Goal: Information Seeking & Learning: Find specific fact

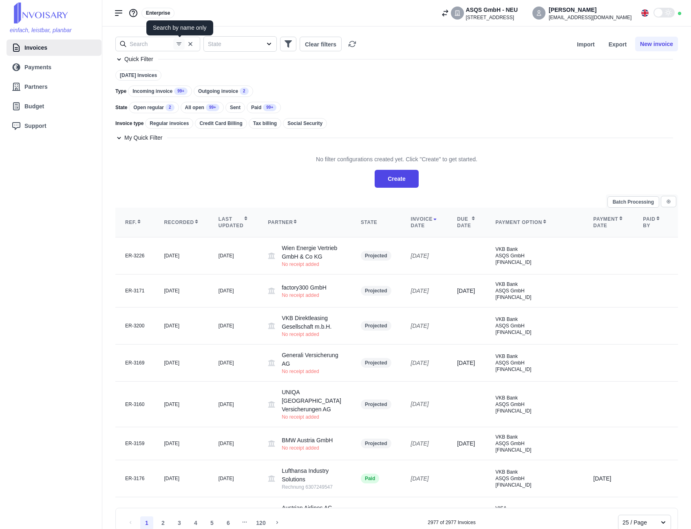
click at [178, 44] on icon "button" at bounding box center [179, 44] width 7 height 7
click at [326, 45] on button "Clear filters" at bounding box center [320, 44] width 42 height 15
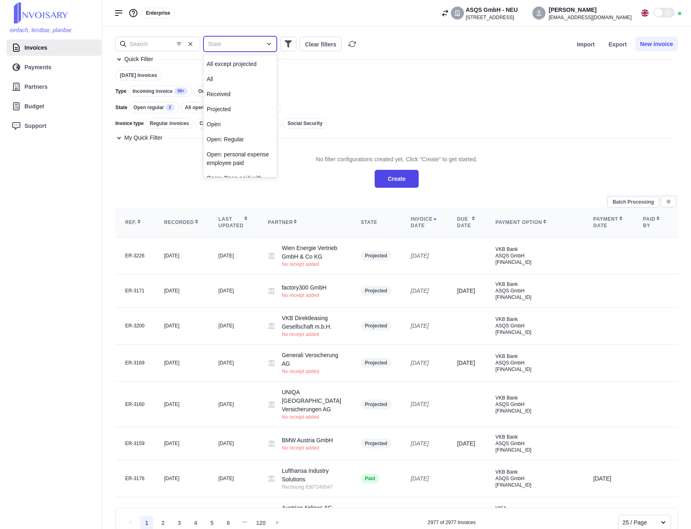
click at [270, 42] on icon at bounding box center [269, 44] width 8 height 8
click at [176, 122] on div "Regular invoices" at bounding box center [169, 123] width 48 height 11
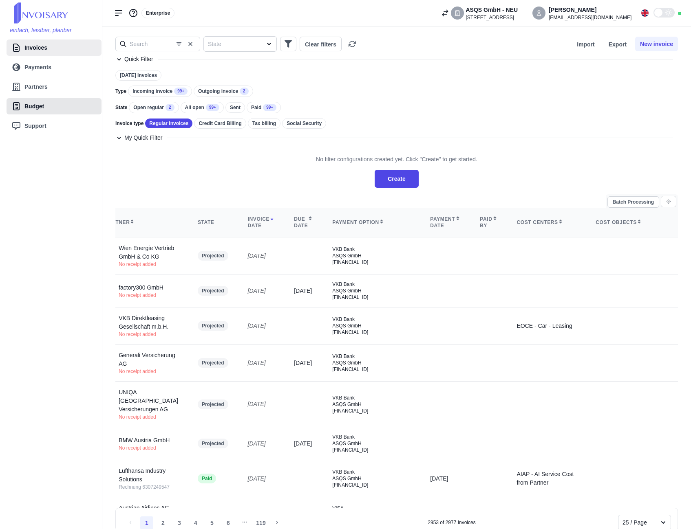
click at [37, 107] on span "Budget" at bounding box center [34, 106] width 20 height 9
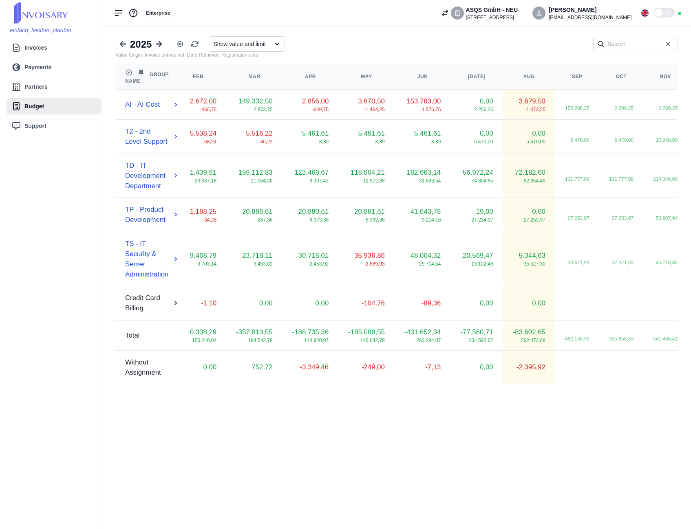
scroll to position [0, 178]
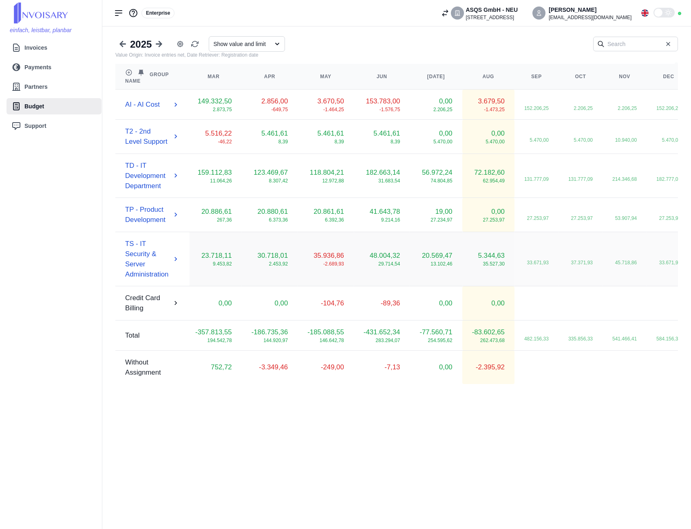
click at [177, 257] on icon at bounding box center [176, 259] width 8 height 8
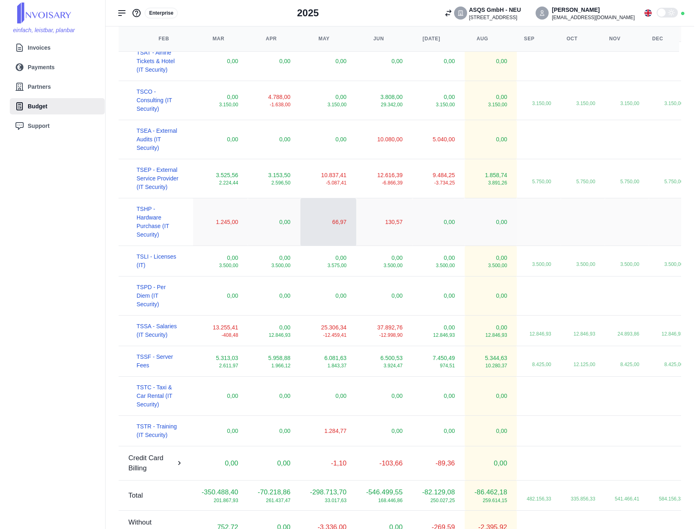
scroll to position [258, 0]
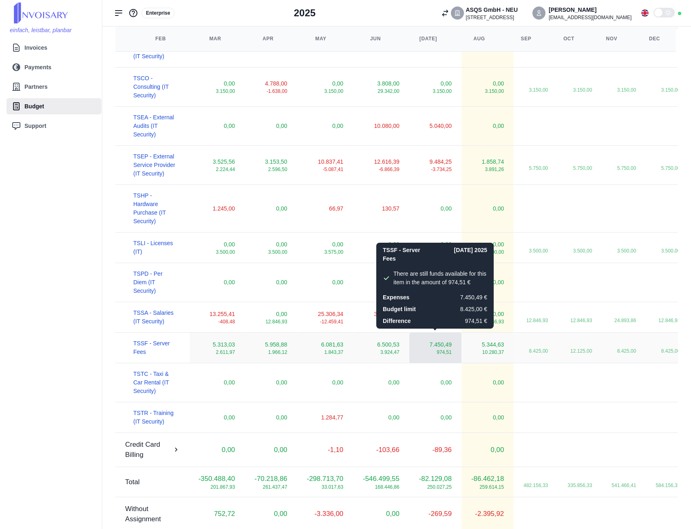
click at [434, 341] on span "7.450,49" at bounding box center [440, 345] width 22 height 9
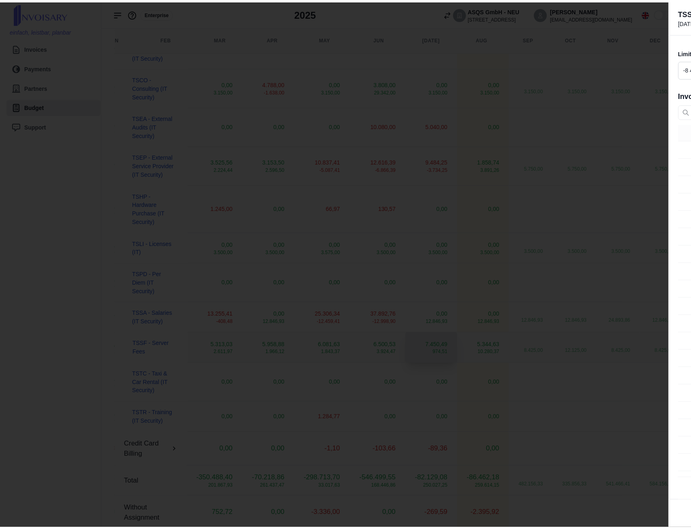
scroll to position [0, 165]
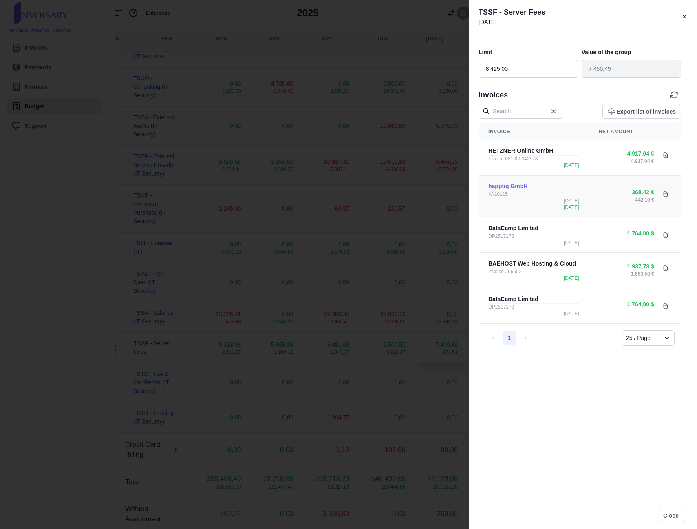
click at [504, 185] on link "happtiq GmbH" at bounding box center [507, 186] width 39 height 7
click at [687, 15] on div "TSSF - Server Fees [DATE]" at bounding box center [583, 16] width 228 height 33
click at [684, 15] on icon at bounding box center [684, 17] width 6 height 6
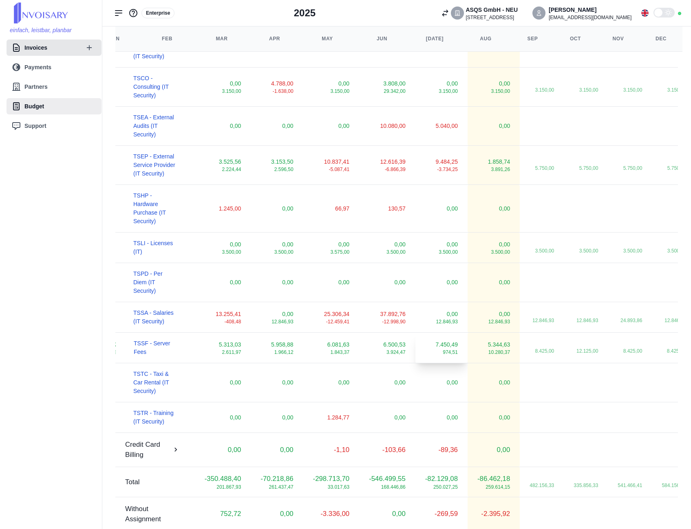
click at [30, 51] on span "Invoices" at bounding box center [35, 48] width 23 height 9
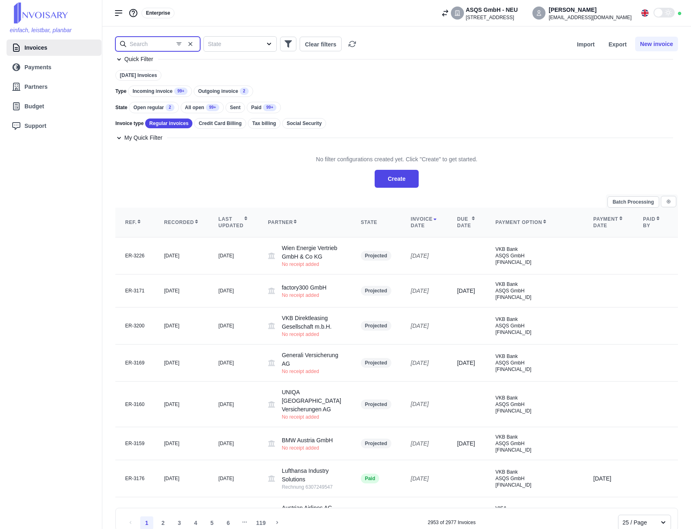
click at [149, 47] on input "text" at bounding box center [157, 44] width 85 height 15
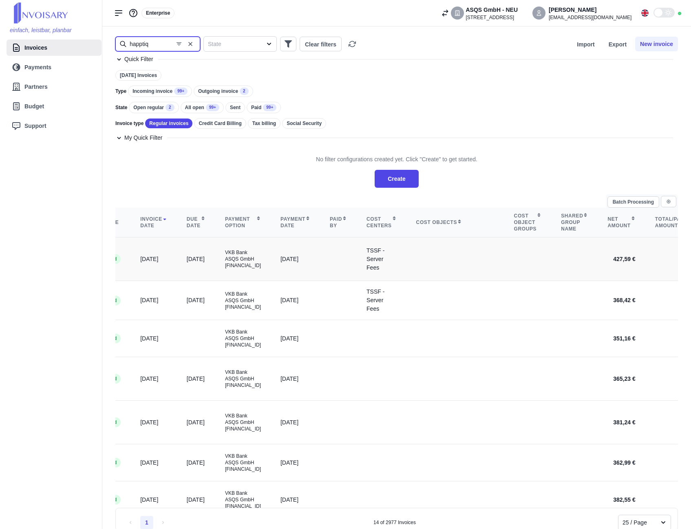
scroll to position [0, 244]
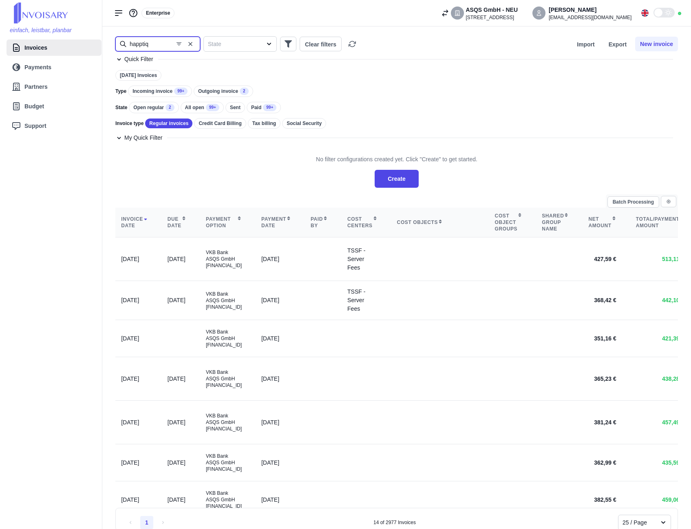
type input "happtiq"
drag, startPoint x: 190, startPoint y: 45, endPoint x: 166, endPoint y: 43, distance: 24.5
click at [190, 45] on icon "button" at bounding box center [190, 44] width 7 height 7
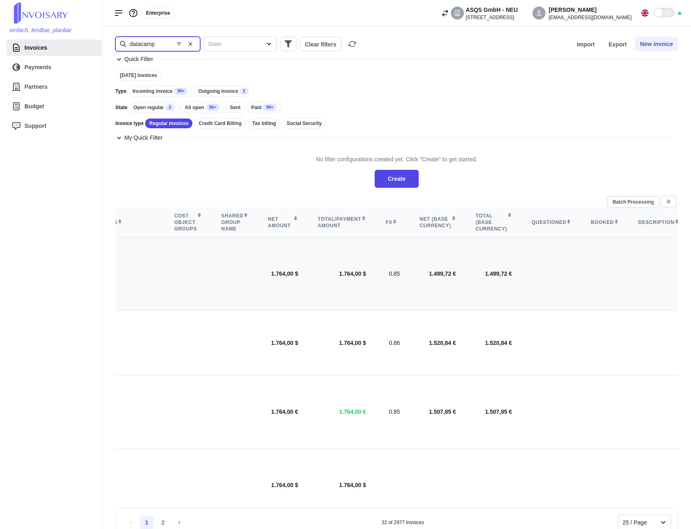
scroll to position [0, 611]
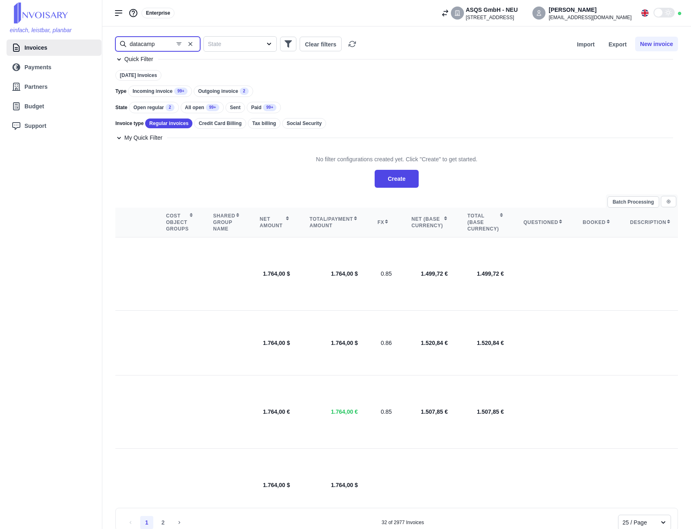
type input "datacamp"
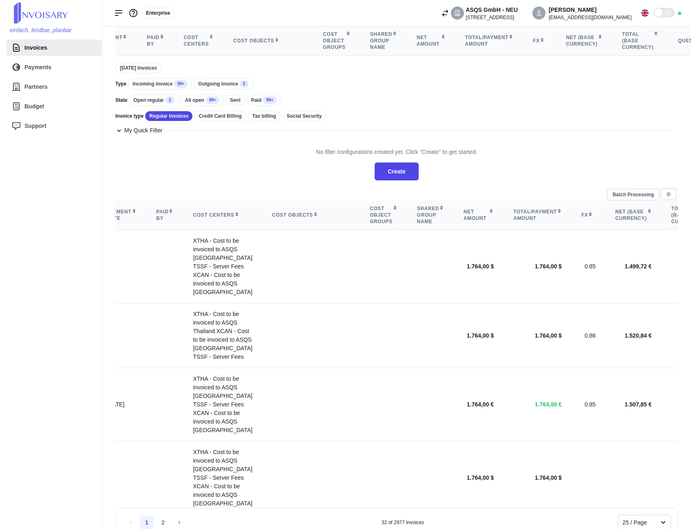
scroll to position [0, 0]
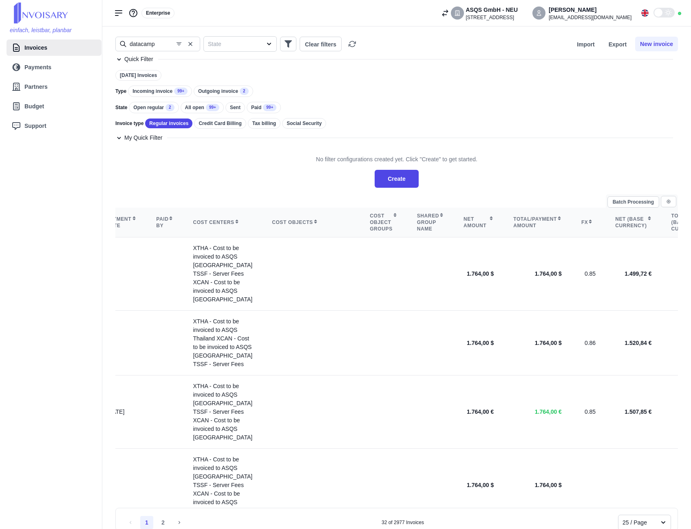
drag, startPoint x: 189, startPoint y: 42, endPoint x: 148, endPoint y: 46, distance: 41.4
click at [189, 42] on icon "button" at bounding box center [190, 44] width 7 height 7
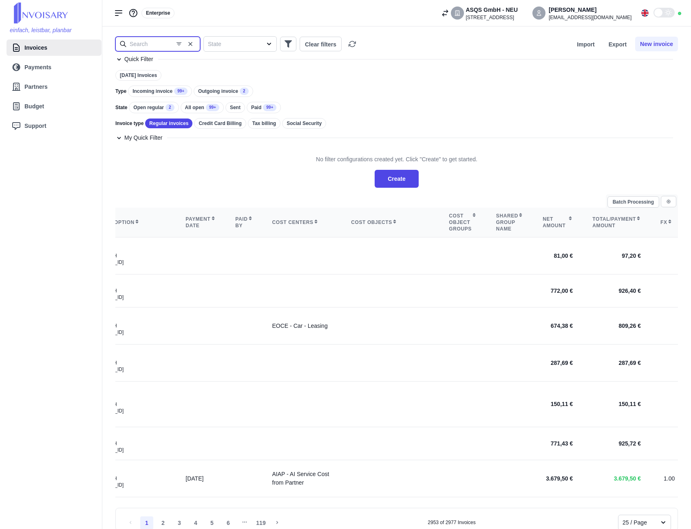
click at [147, 46] on input "text" at bounding box center [157, 44] width 85 height 15
type input "j"
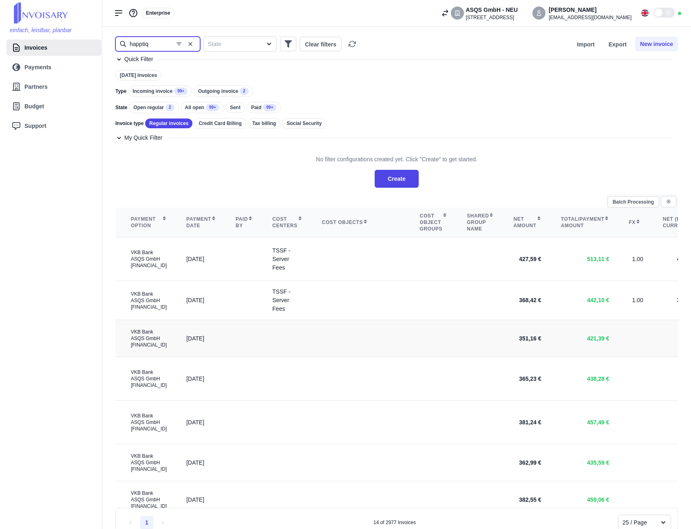
scroll to position [0, 204]
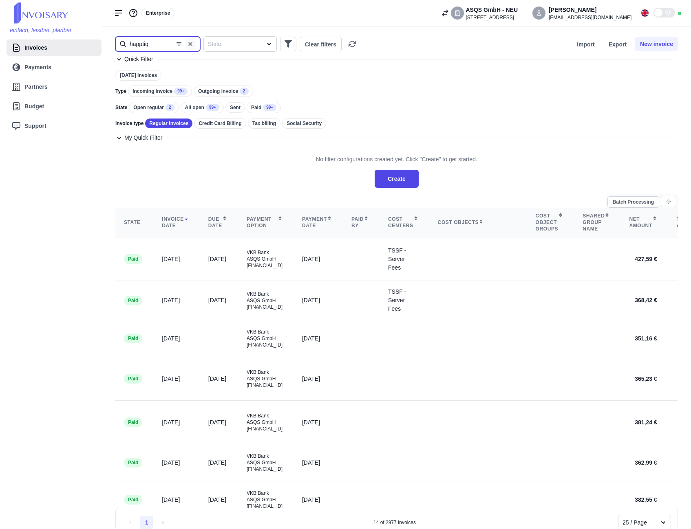
type input "happtiq"
click at [193, 46] on icon "button" at bounding box center [190, 44] width 7 height 7
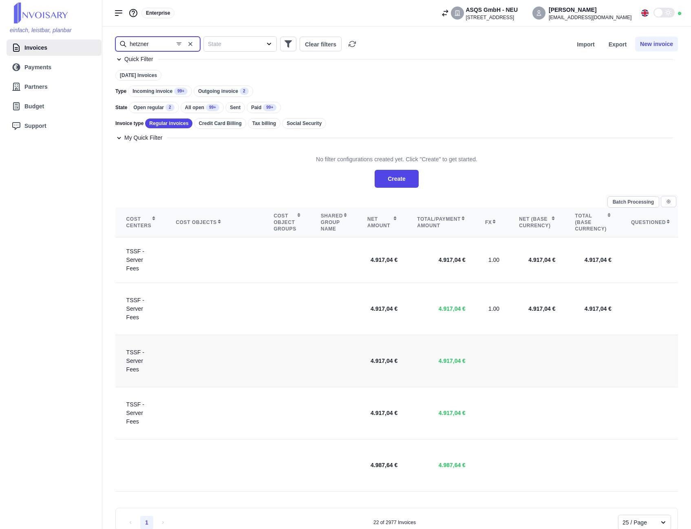
scroll to position [0, 489]
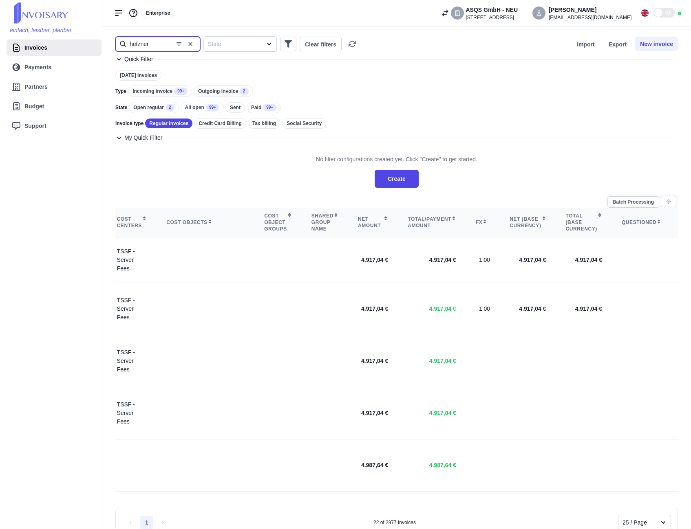
type input "hetzner"
click at [156, 46] on input "hetzner" at bounding box center [157, 44] width 85 height 15
click at [189, 43] on icon "button" at bounding box center [190, 44] width 7 height 7
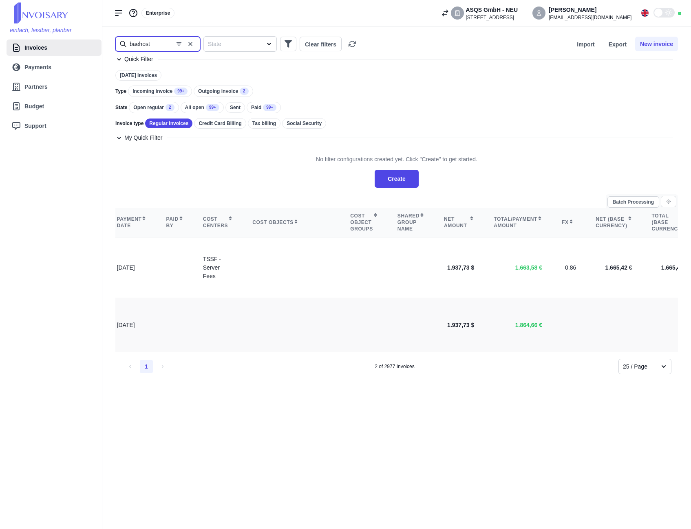
scroll to position [0, 416]
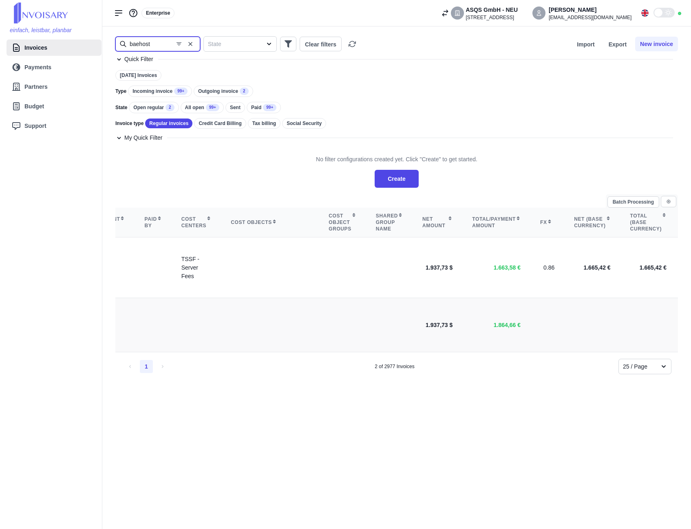
type input "baehost"
click at [191, 46] on icon "button" at bounding box center [190, 44] width 7 height 7
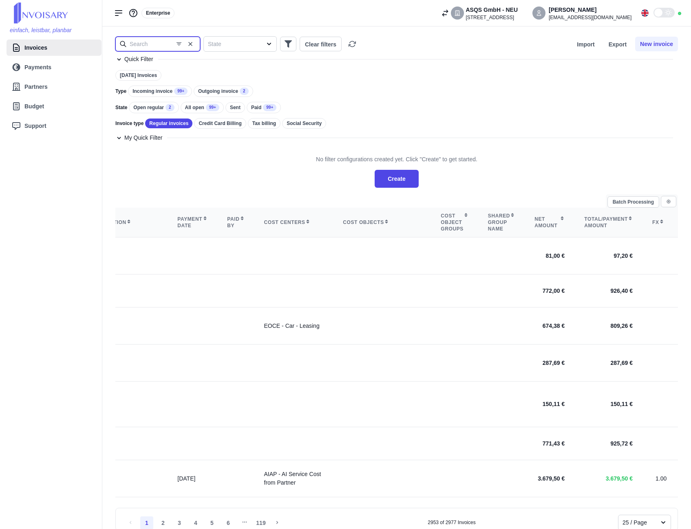
click at [151, 41] on input "text" at bounding box center [157, 44] width 85 height 15
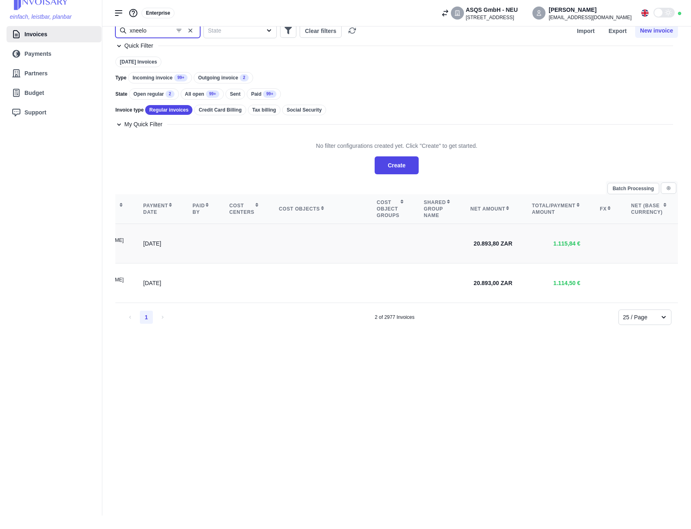
scroll to position [0, 375]
type input "xneelo"
click at [194, 31] on button "button" at bounding box center [190, 30] width 11 height 11
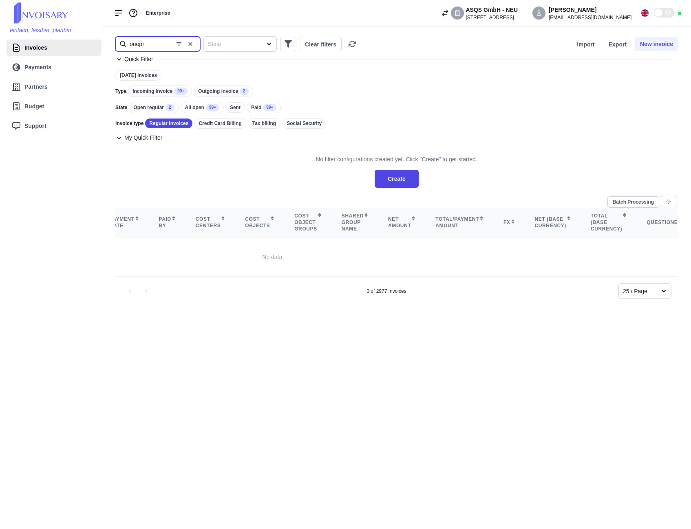
drag, startPoint x: 162, startPoint y: 47, endPoint x: 103, endPoint y: 46, distance: 58.3
click at [103, 46] on div "onepr Type Regular invoices State Clear filters Import Export New invoice Quick…" at bounding box center [396, 277] width 588 height 503
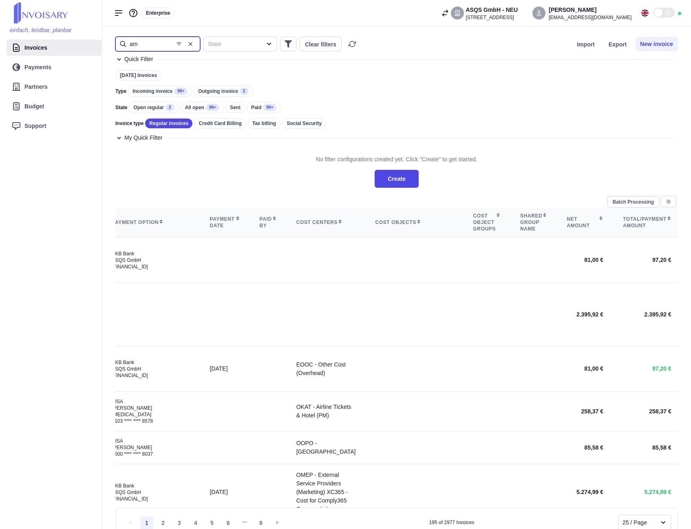
type input "a"
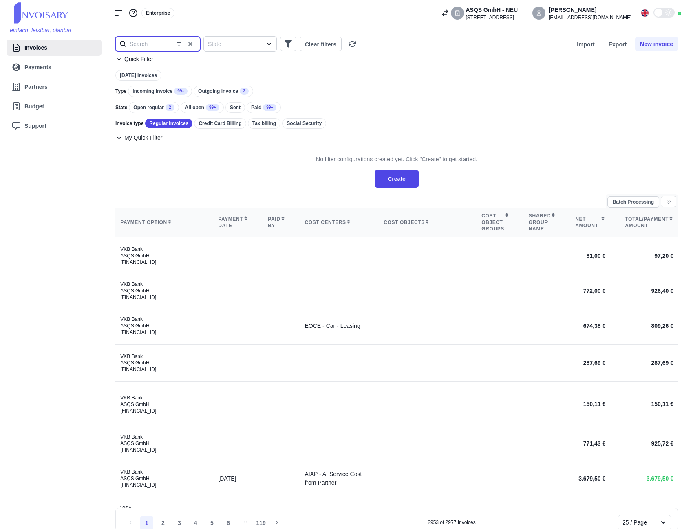
click at [148, 43] on input "text" at bounding box center [157, 44] width 85 height 15
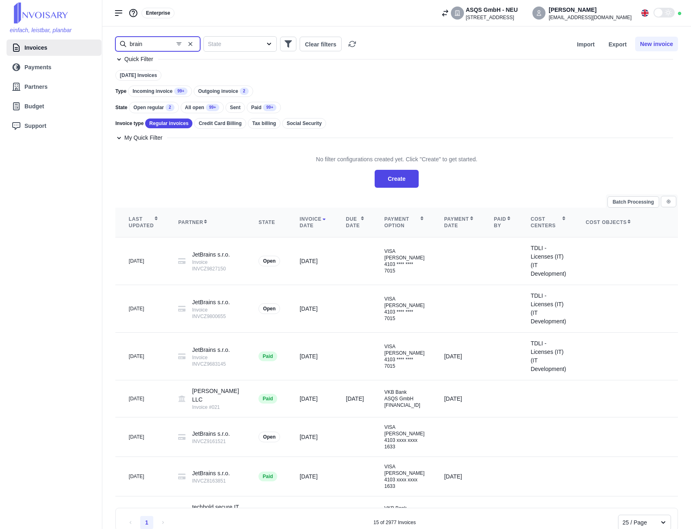
click at [152, 44] on input "brain" at bounding box center [157, 44] width 85 height 15
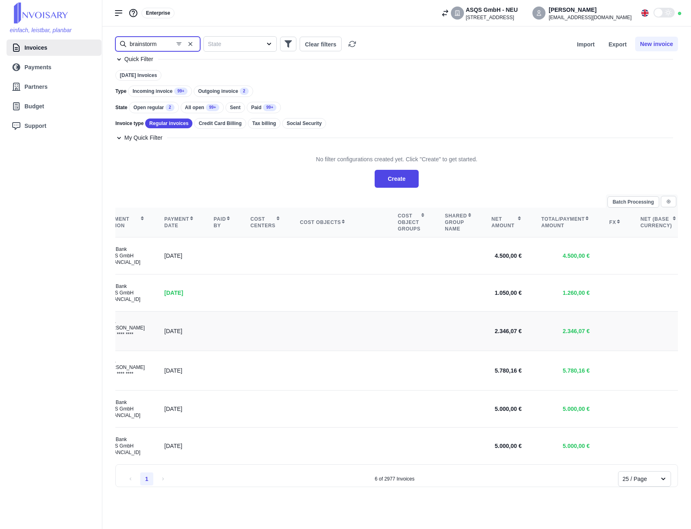
scroll to position [0, 367]
type input "brainstorm"
click at [522, 125] on div "Invoice type Regular invoices Credit Card Billing Tax billing Social Security" at bounding box center [396, 123] width 562 height 11
click at [543, 81] on div "[DATE] Invoices Type Incoming invoice 99+ Outgoing invoice 2 State Open regular…" at bounding box center [396, 102] width 562 height 64
click at [190, 47] on icon "button" at bounding box center [190, 44] width 7 height 7
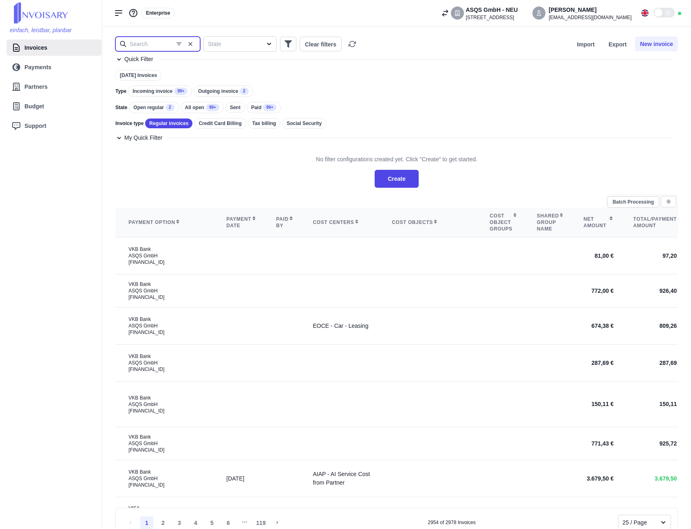
click at [156, 43] on input "text" at bounding box center [157, 44] width 85 height 15
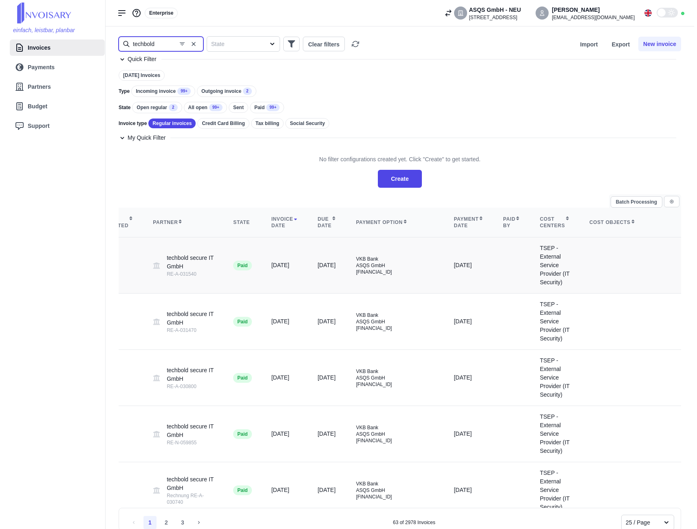
scroll to position [0, 73]
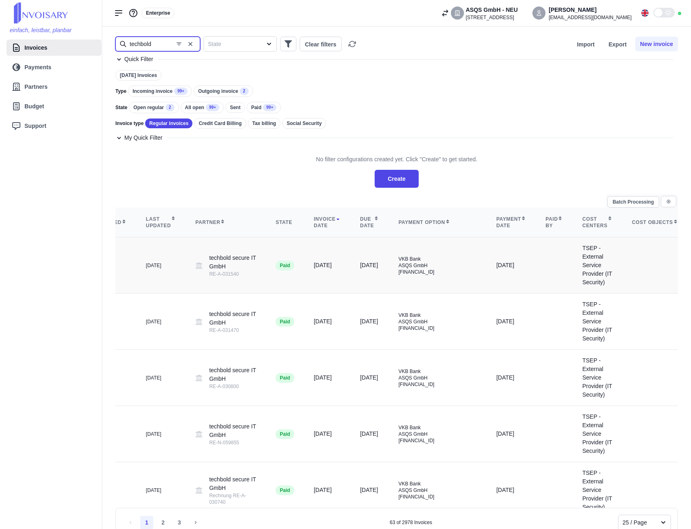
type input "techbold"
click at [304, 254] on td "[DATE]" at bounding box center [327, 266] width 46 height 56
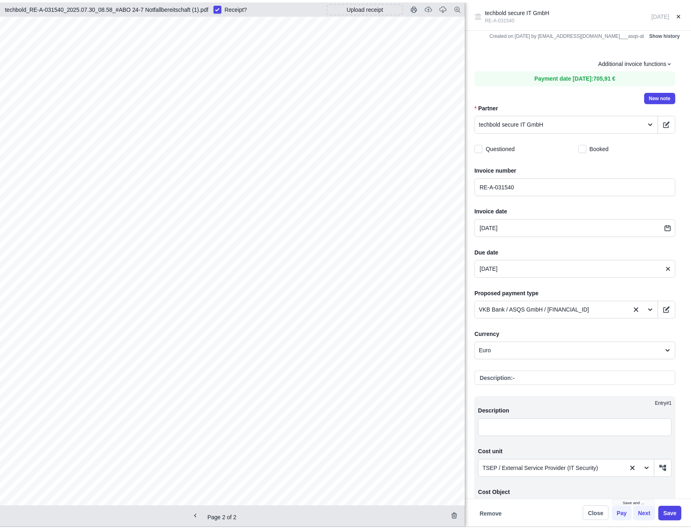
scroll to position [689, 6]
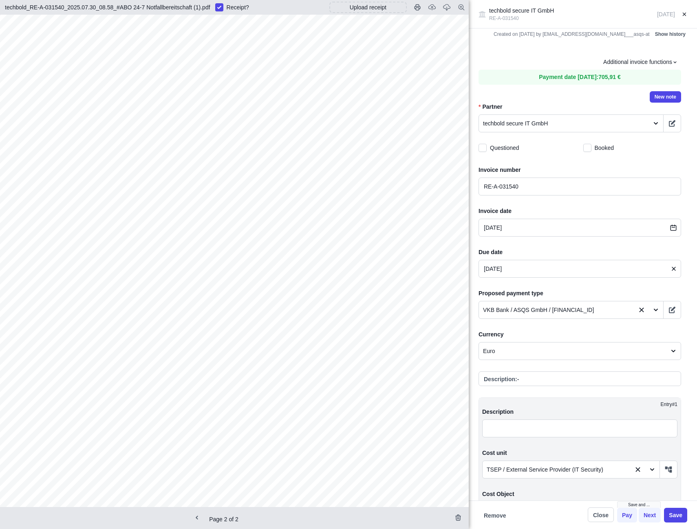
click at [685, 13] on icon at bounding box center [683, 13] width 3 height 3
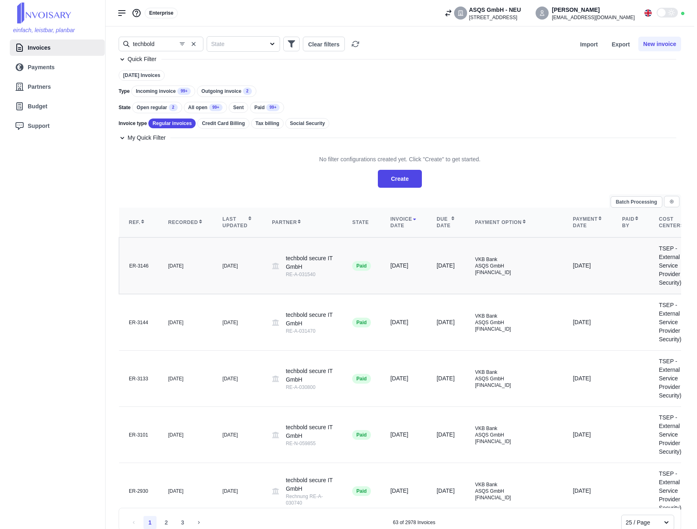
scroll to position [0, 326]
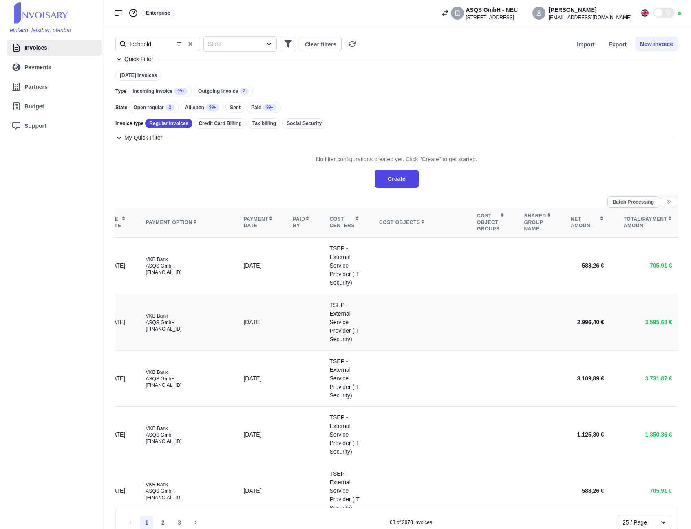
click at [429, 344] on td at bounding box center [418, 322] width 98 height 57
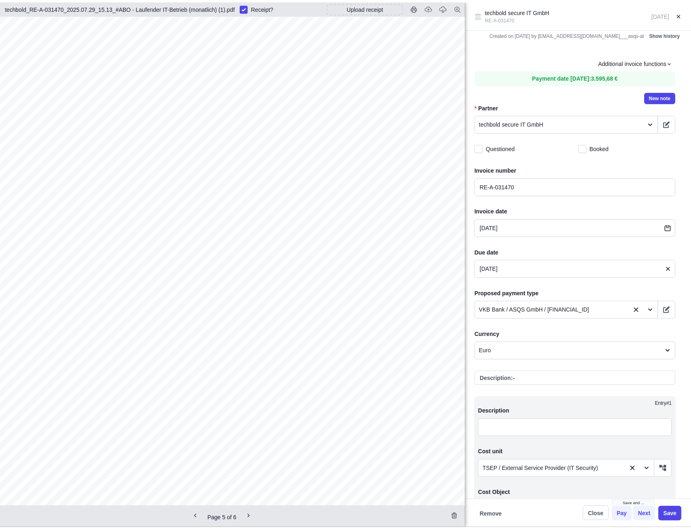
scroll to position [2771, 0]
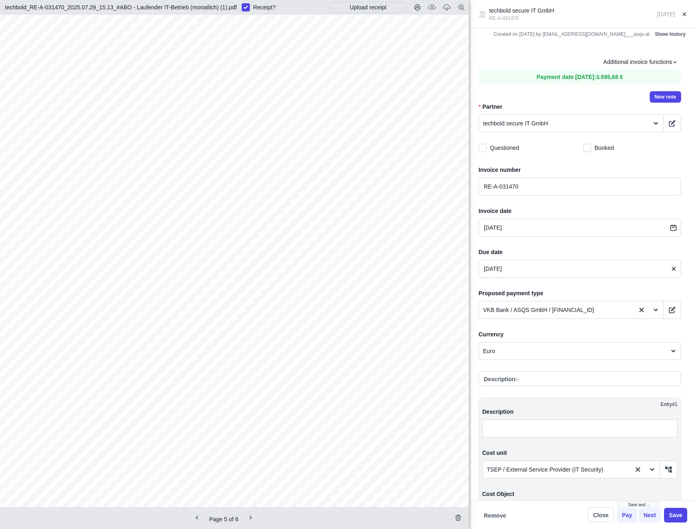
click at [684, 15] on icon at bounding box center [684, 14] width 6 height 6
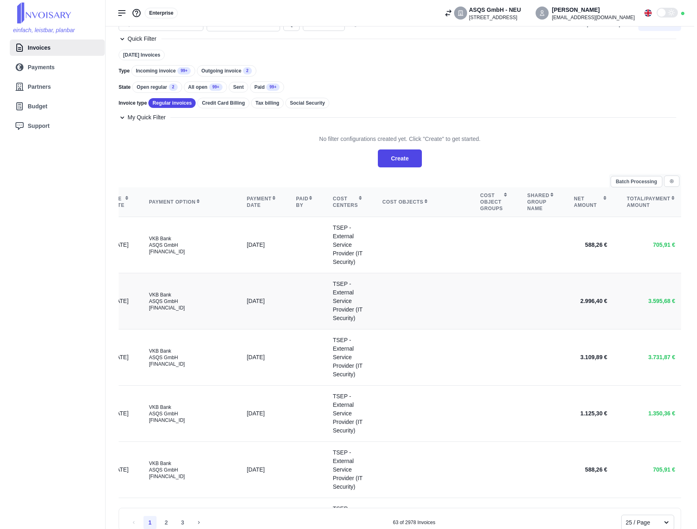
scroll to position [41, 0]
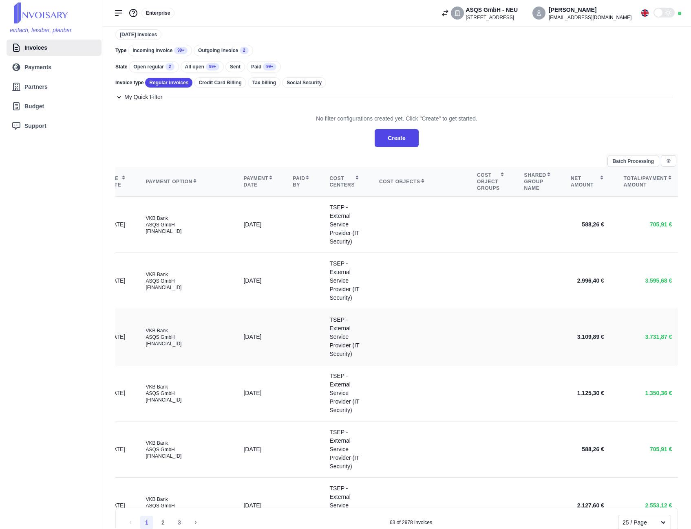
click at [415, 361] on td at bounding box center [418, 337] width 98 height 56
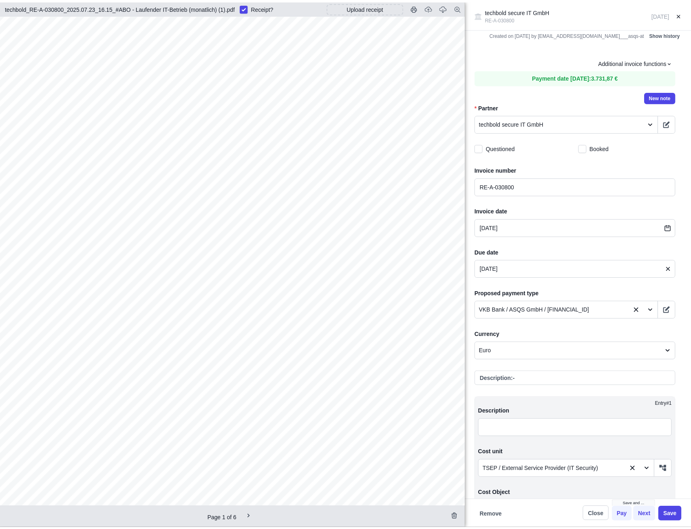
scroll to position [0, 0]
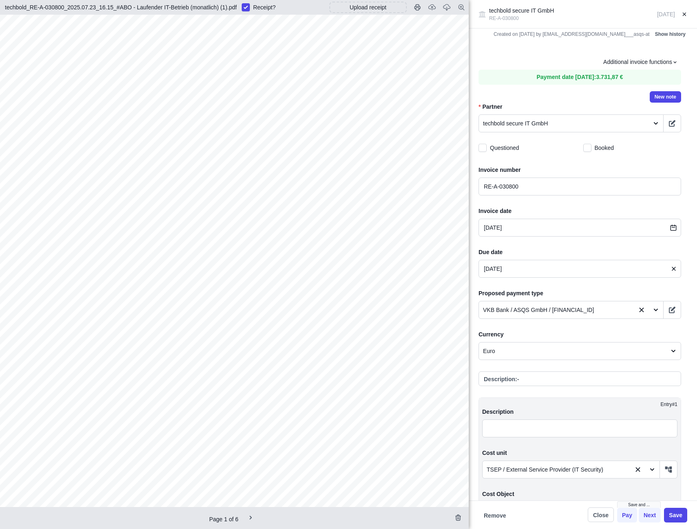
click at [684, 14] on icon at bounding box center [683, 13] width 3 height 3
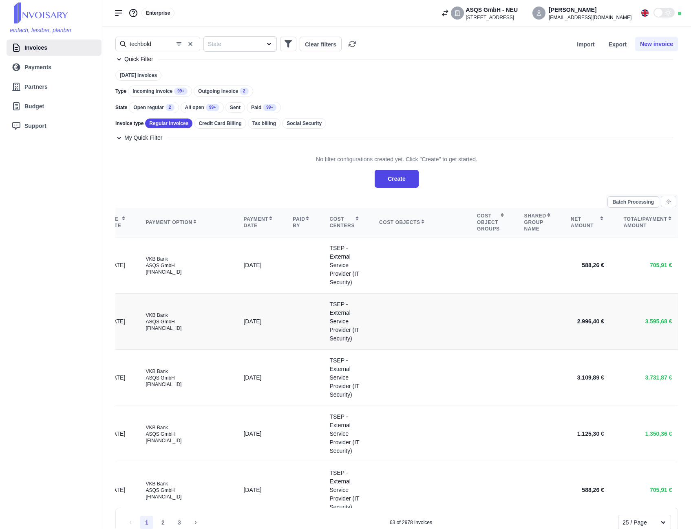
click at [467, 336] on td at bounding box center [490, 322] width 47 height 56
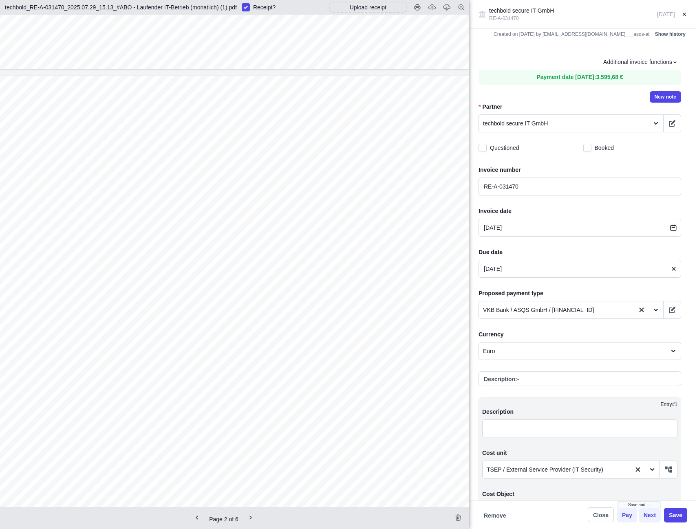
scroll to position [1263, 0]
click at [685, 14] on icon at bounding box center [683, 13] width 3 height 3
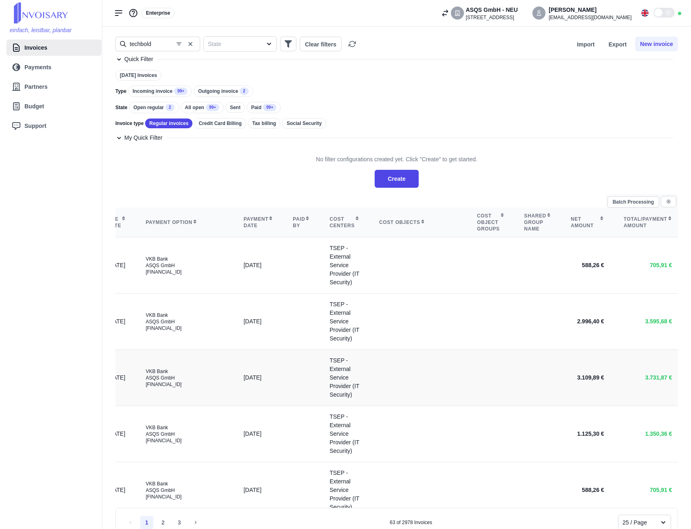
click at [400, 396] on td at bounding box center [418, 378] width 98 height 56
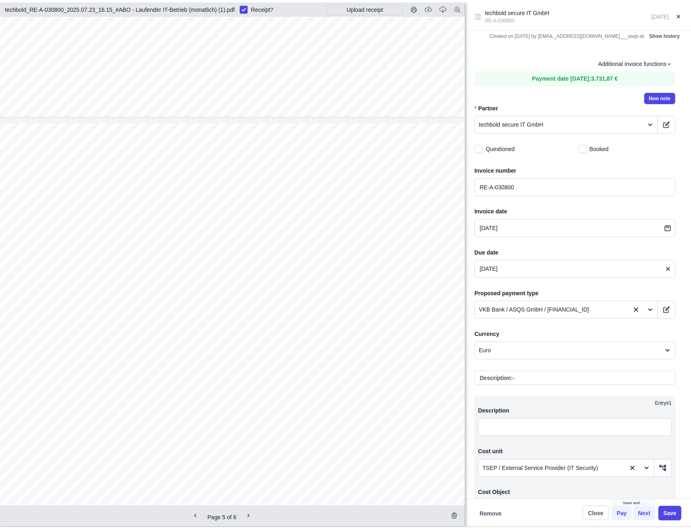
scroll to position [3300, 0]
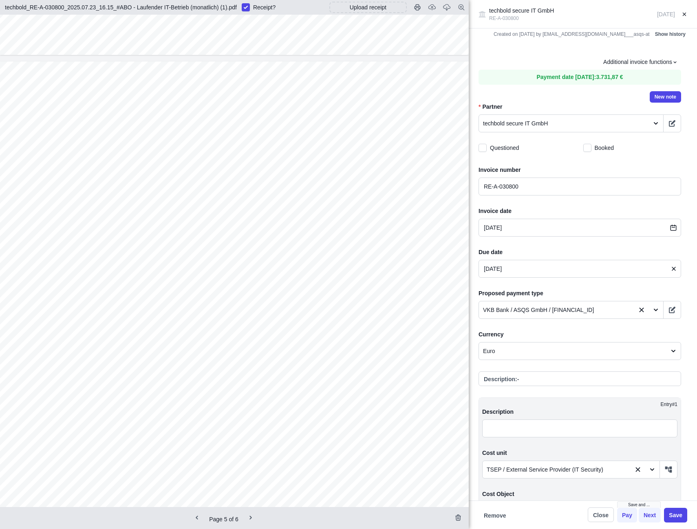
click at [684, 15] on icon at bounding box center [684, 14] width 6 height 6
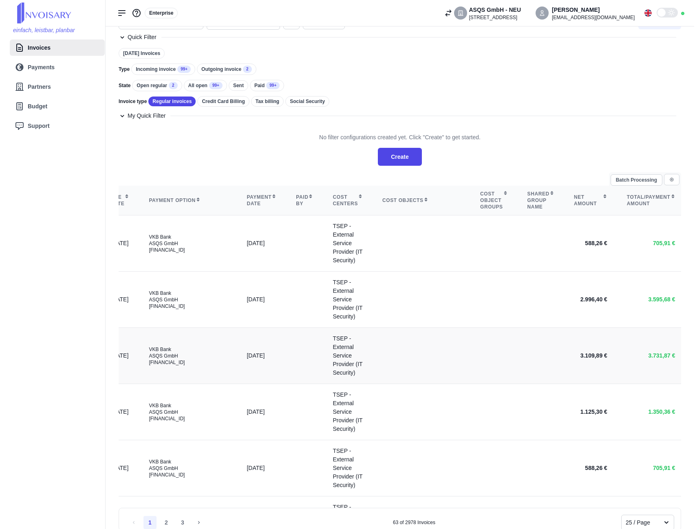
scroll to position [41, 0]
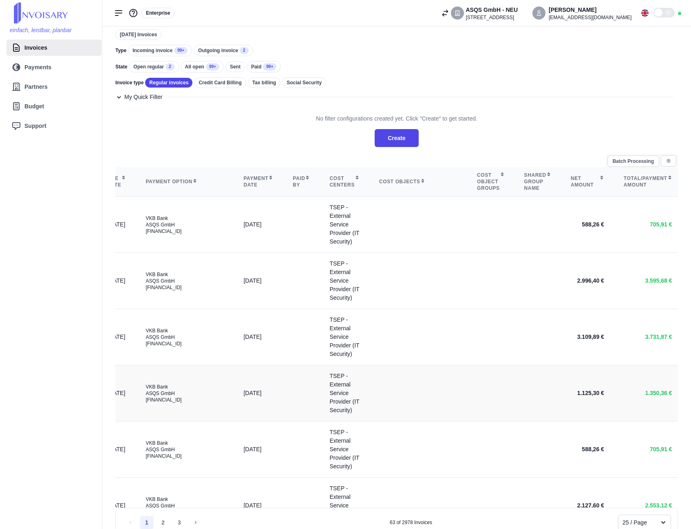
click at [467, 421] on td at bounding box center [490, 393] width 47 height 56
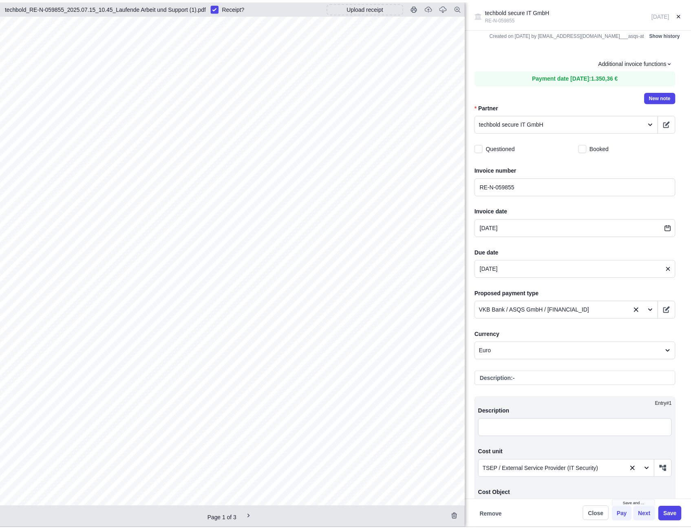
scroll to position [122, 0]
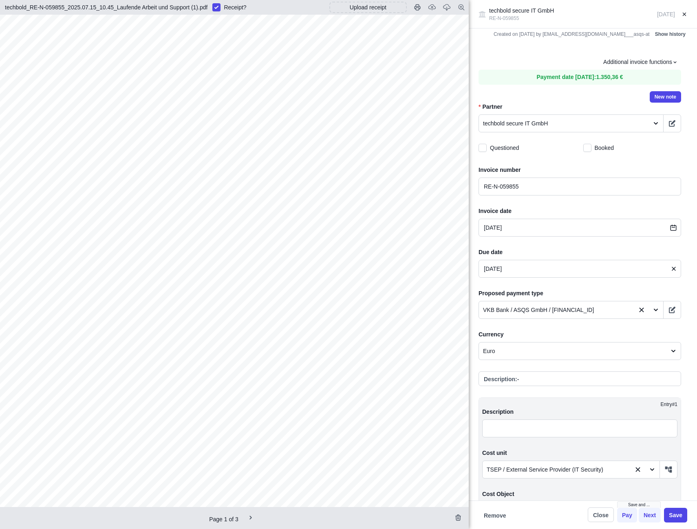
click at [687, 15] on div "techbold secure IT GmbH RE-N-059855 [DATE]" at bounding box center [583, 14] width 228 height 29
click at [684, 15] on icon at bounding box center [684, 14] width 6 height 6
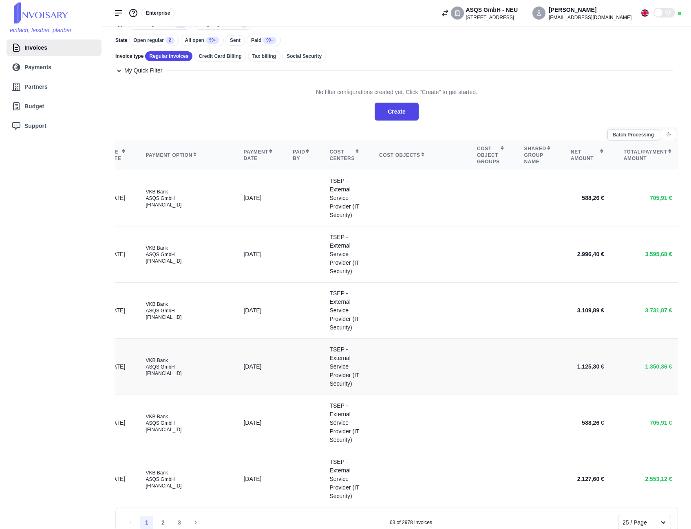
scroll to position [81, 0]
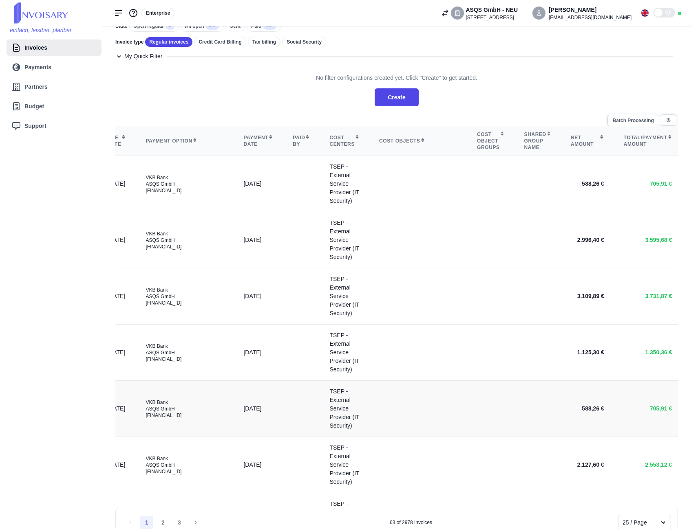
click at [408, 437] on td at bounding box center [418, 409] width 98 height 56
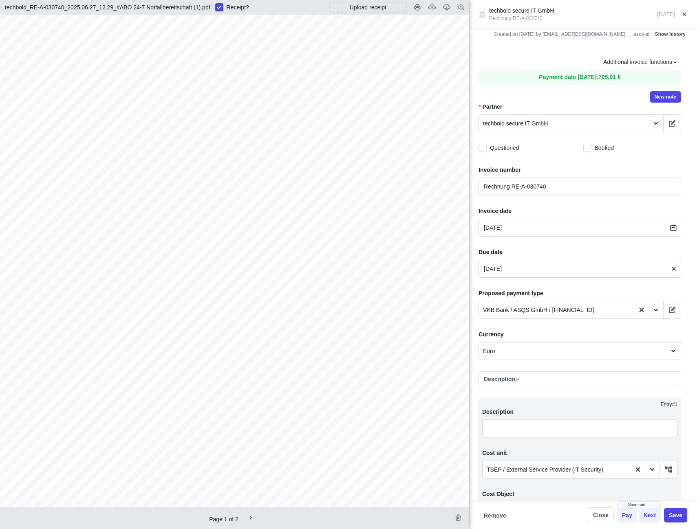
click at [684, 12] on icon at bounding box center [684, 14] width 6 height 6
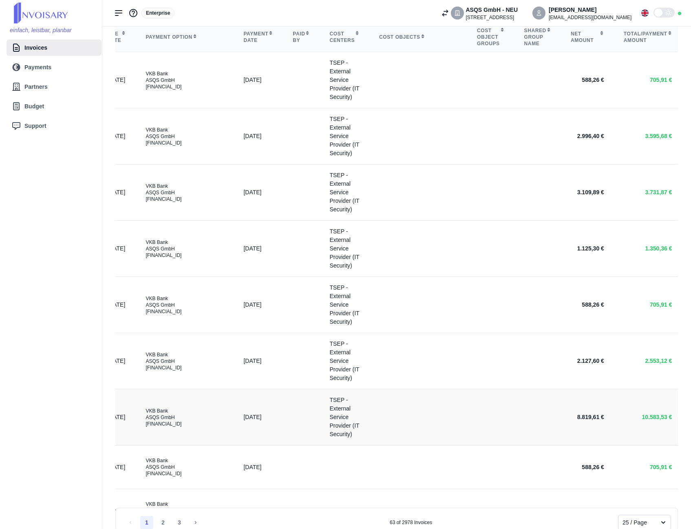
scroll to position [204, 0]
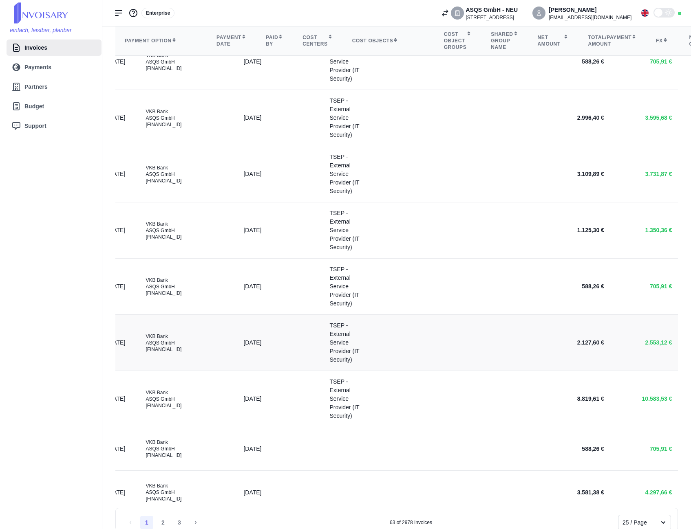
click at [467, 371] on td at bounding box center [490, 343] width 47 height 56
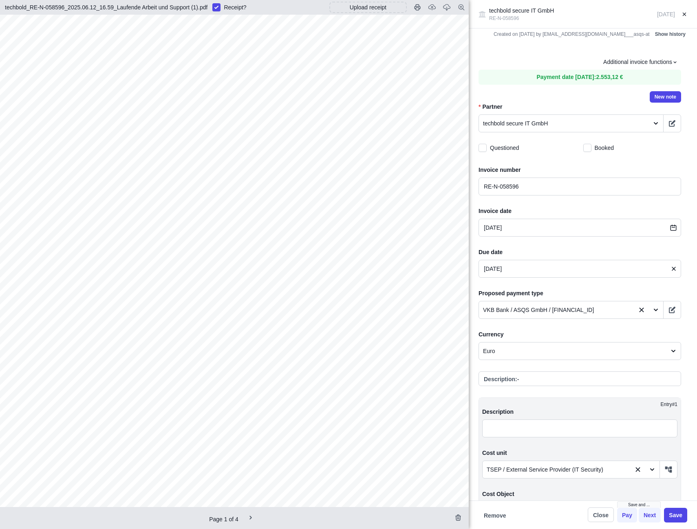
click at [684, 14] on icon at bounding box center [683, 13] width 3 height 3
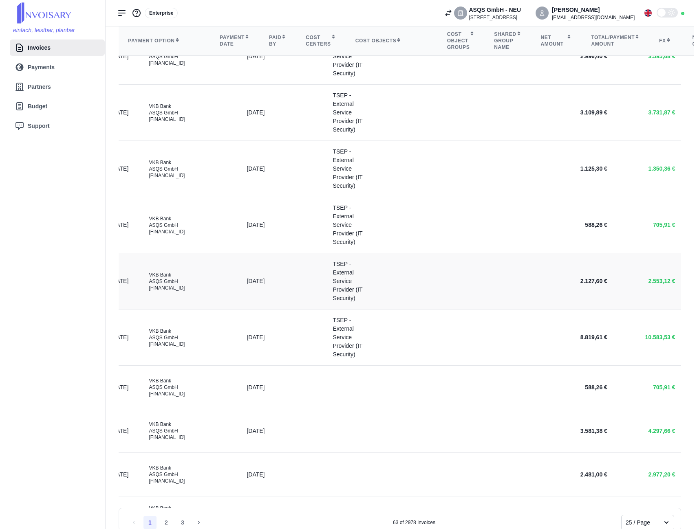
scroll to position [285, 0]
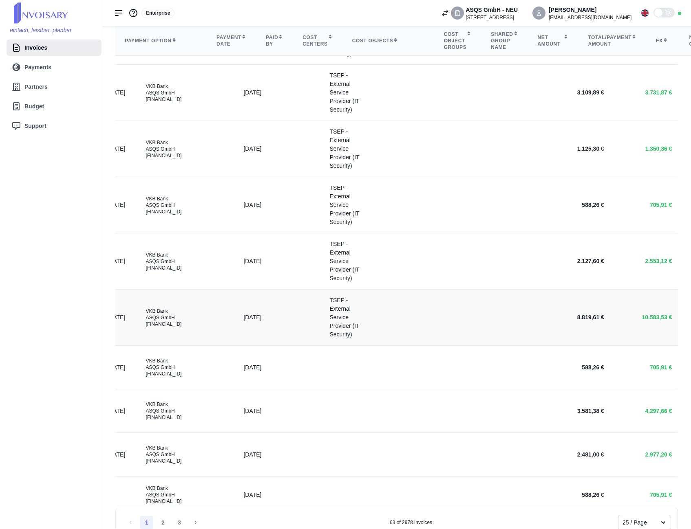
click at [430, 346] on td at bounding box center [418, 318] width 98 height 56
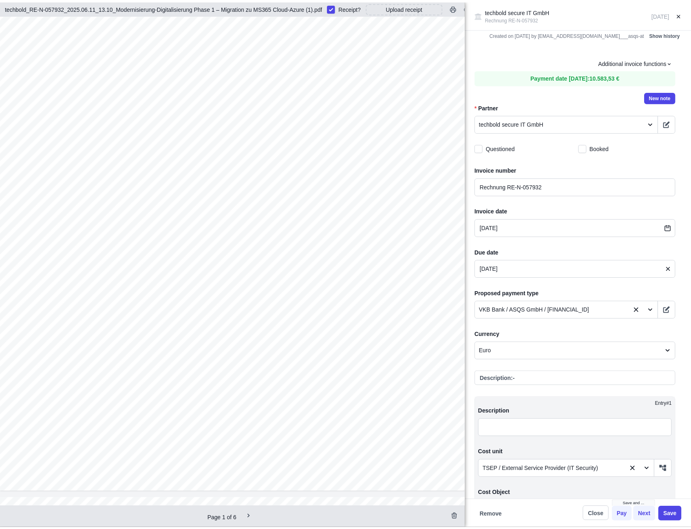
scroll to position [204, 0]
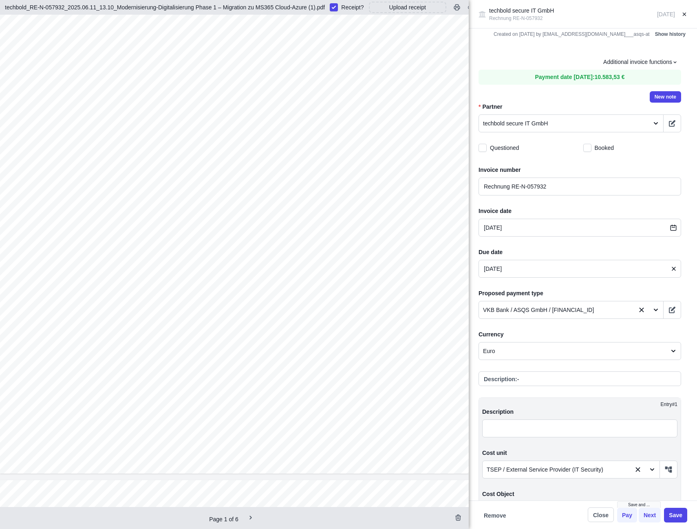
click at [682, 15] on icon at bounding box center [684, 14] width 6 height 6
